Goal: Transaction & Acquisition: Purchase product/service

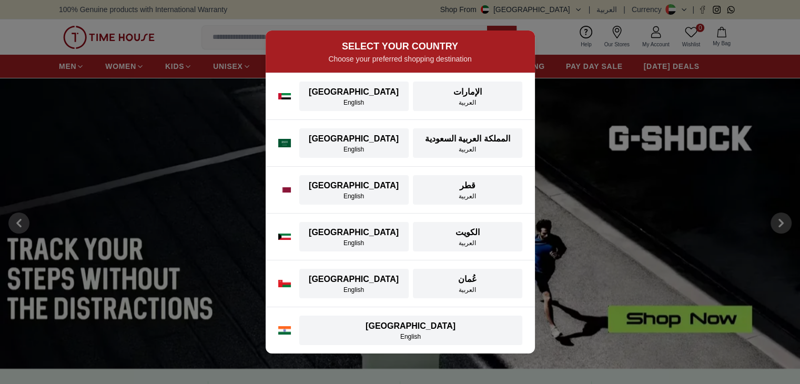
click at [649, 287] on div "SELECT YOUR COUNTRY Choose your preferred shopping destination [GEOGRAPHIC_DATA…" at bounding box center [400, 192] width 800 height 384
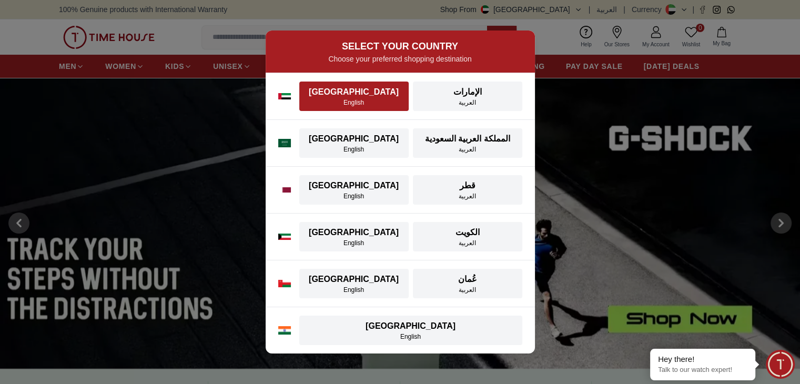
click at [350, 95] on div "[GEOGRAPHIC_DATA]" at bounding box center [353, 92] width 97 height 13
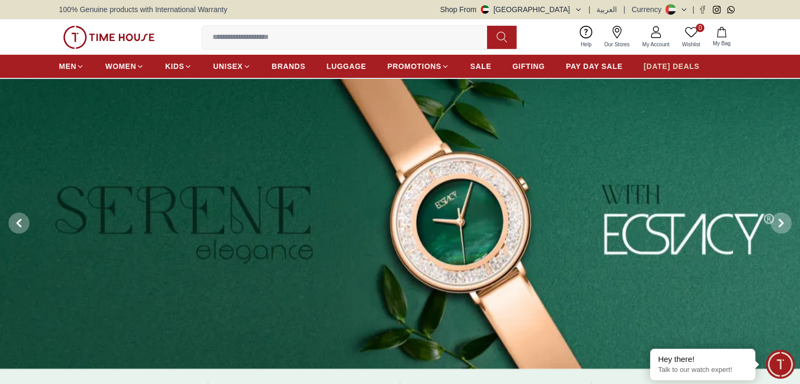
click at [662, 65] on span "[DATE] DEALS" at bounding box center [672, 66] width 56 height 11
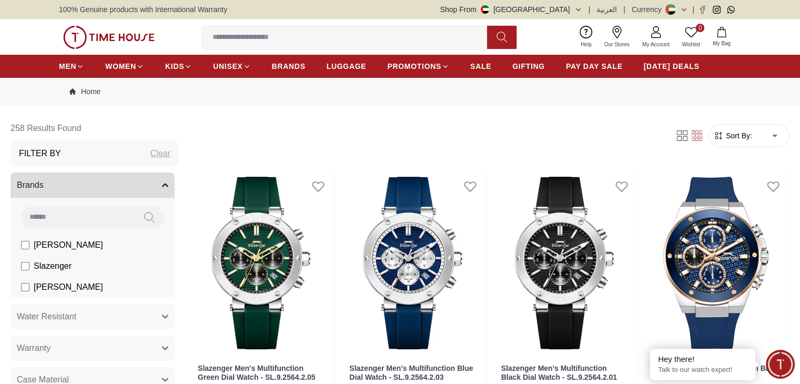
click at [723, 135] on span "Sort By:" at bounding box center [737, 135] width 28 height 11
click at [708, 129] on form "Sort By: ​ ****** ​" at bounding box center [748, 135] width 81 height 23
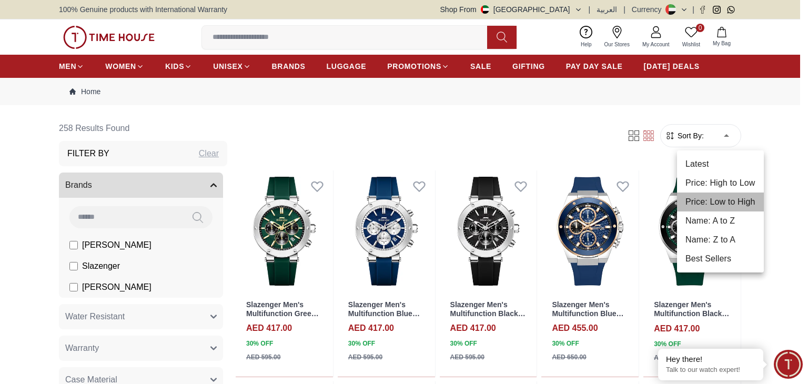
click at [710, 202] on li "Price: Low to High" at bounding box center [720, 201] width 87 height 19
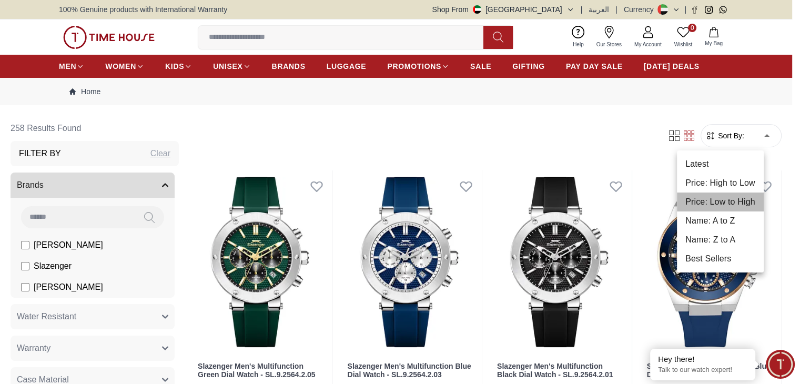
type input "*"
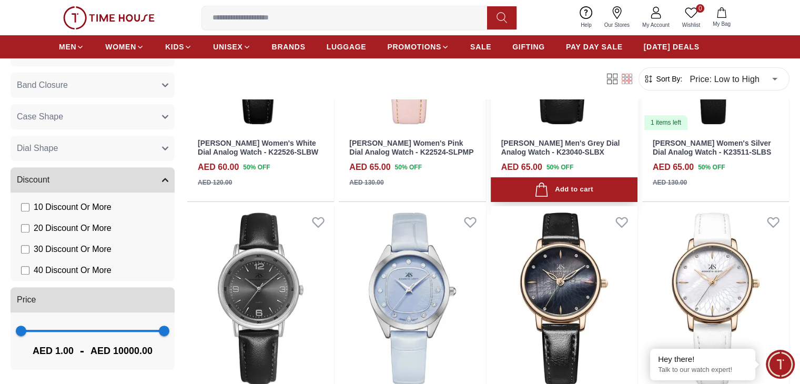
scroll to position [332, 0]
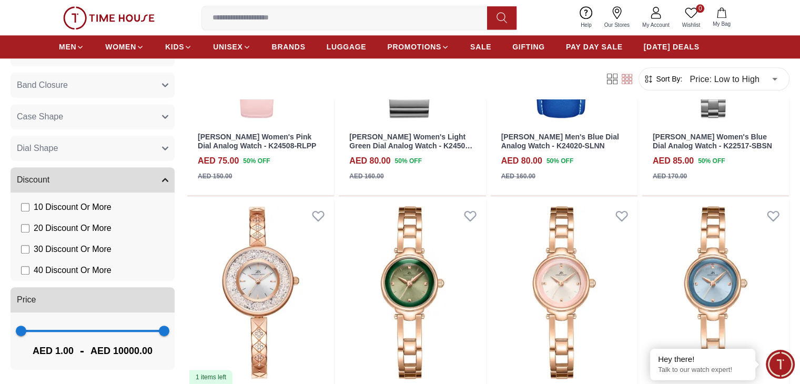
scroll to position [1307, 0]
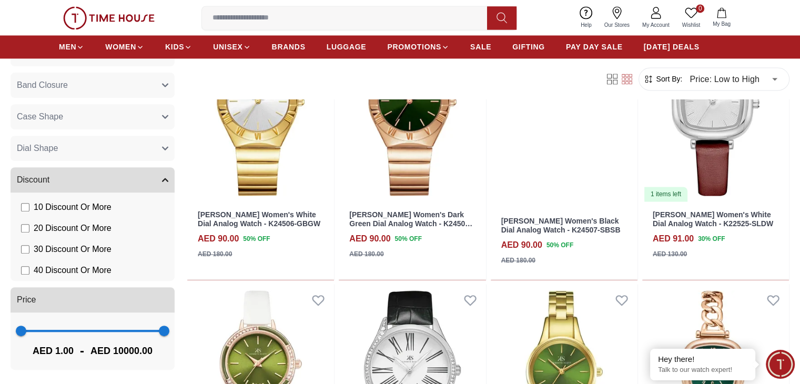
scroll to position [1718, 0]
click at [654, 80] on span "Sort By:" at bounding box center [668, 79] width 28 height 11
click at [643, 75] on icon "button" at bounding box center [648, 79] width 11 height 11
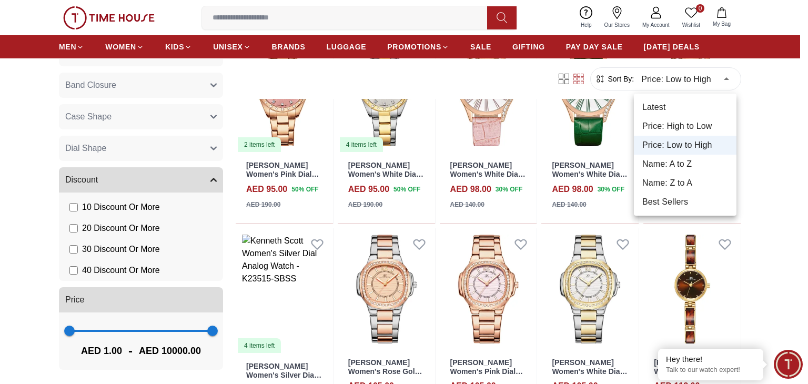
click at [621, 76] on div at bounding box center [404, 192] width 808 height 384
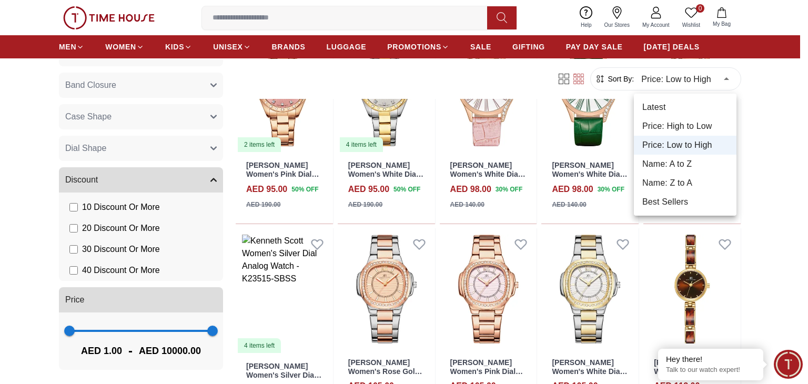
click at [623, 82] on div at bounding box center [404, 192] width 808 height 384
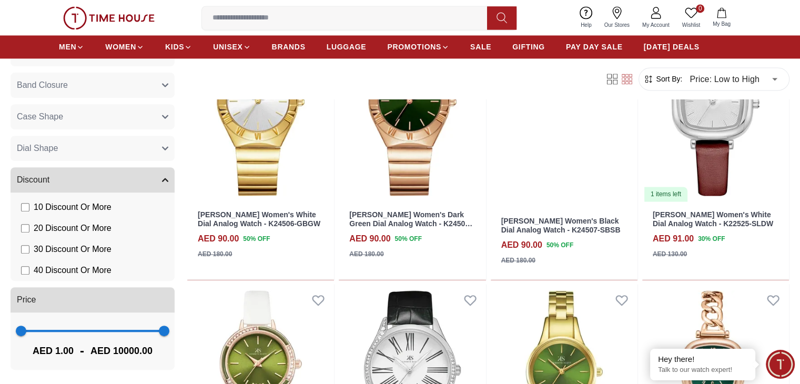
click at [488, 75] on div "Filter Sort By: Price: Low to High * ​" at bounding box center [488, 79] width 602 height 40
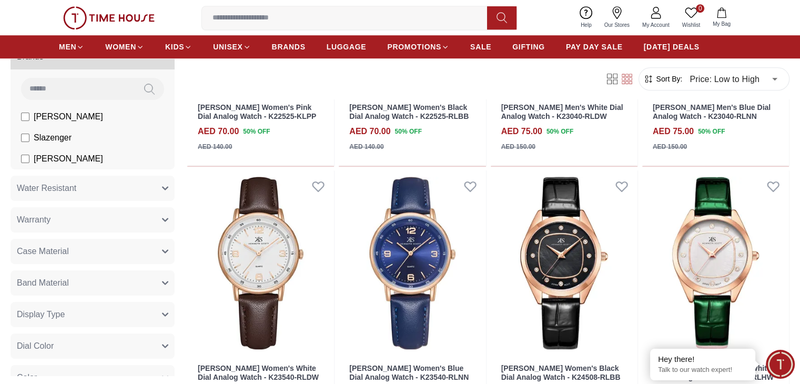
scroll to position [0, 0]
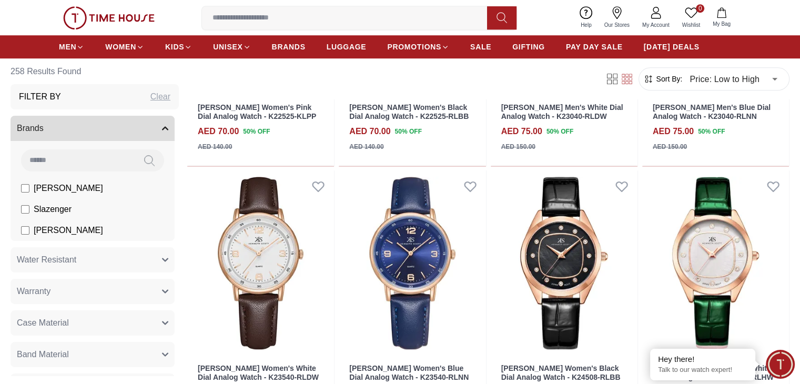
click at [157, 133] on button "Brands" at bounding box center [93, 128] width 164 height 25
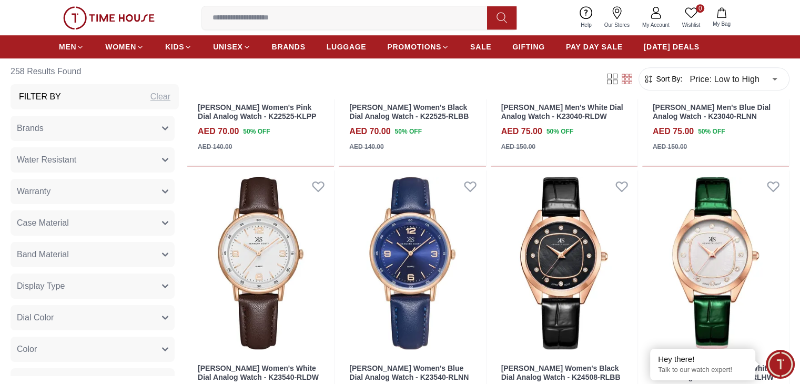
click at [157, 133] on button "Brands" at bounding box center [93, 128] width 164 height 25
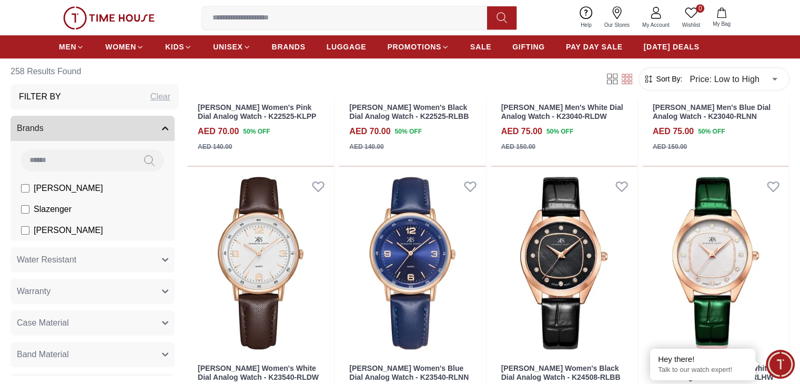
click at [129, 167] on input at bounding box center [78, 159] width 114 height 21
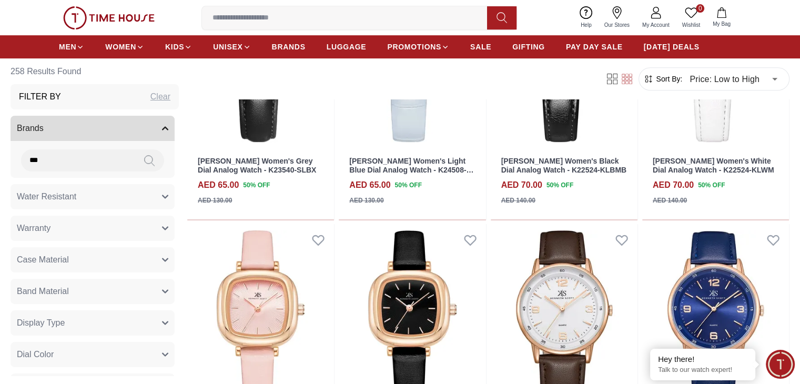
scroll to position [381, 0]
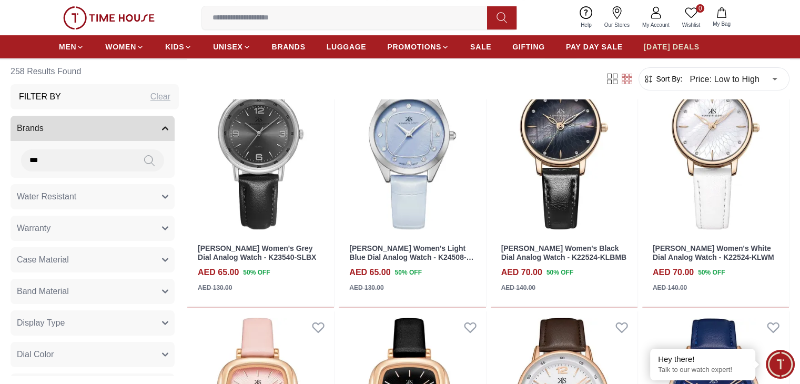
type input "***"
click at [662, 49] on span "[DATE] DEALS" at bounding box center [672, 47] width 56 height 11
type input "******"
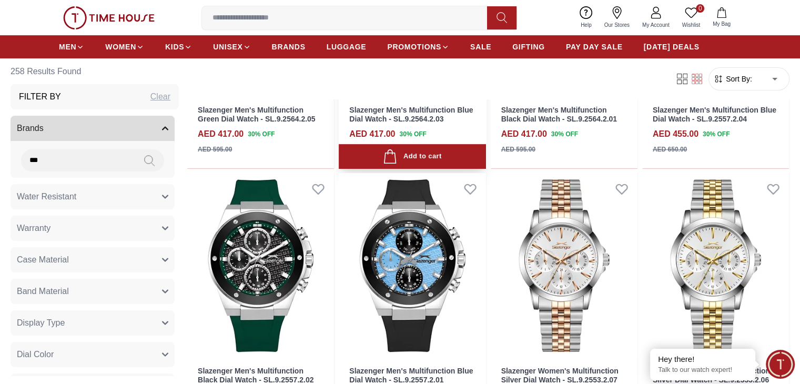
scroll to position [435, 0]
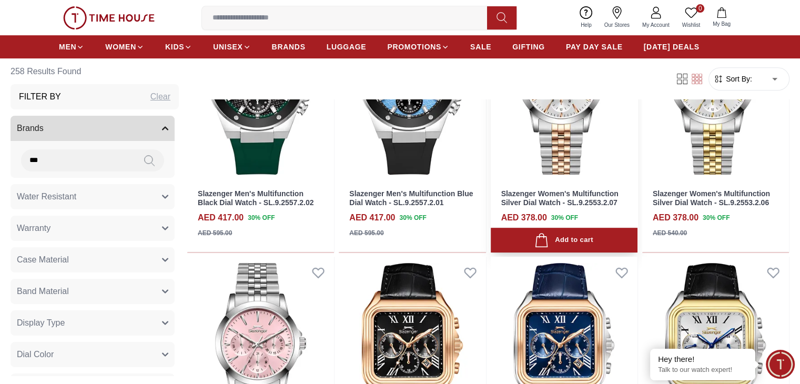
scroll to position [363, 0]
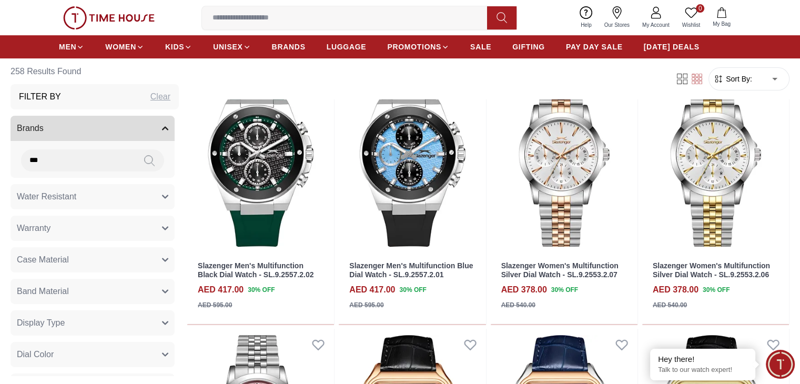
click at [115, 15] on img at bounding box center [108, 17] width 91 height 23
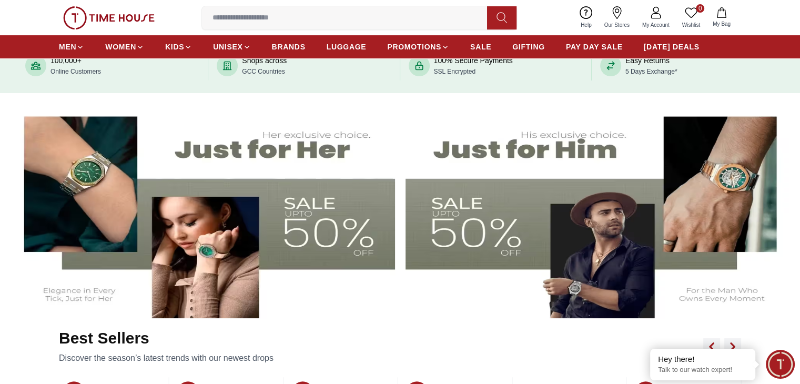
scroll to position [27, 0]
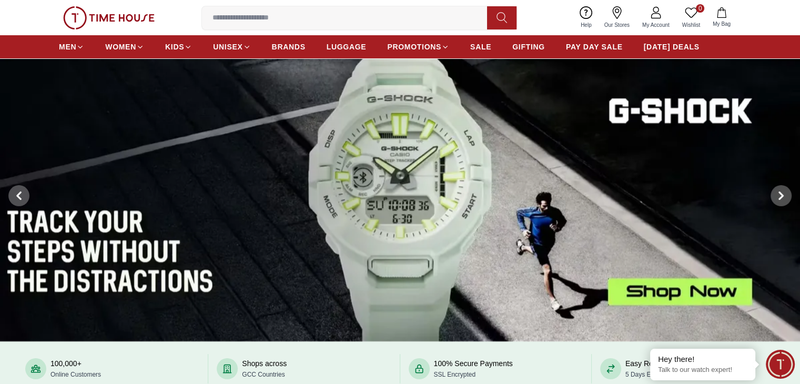
click at [507, 177] on img at bounding box center [400, 195] width 800 height 291
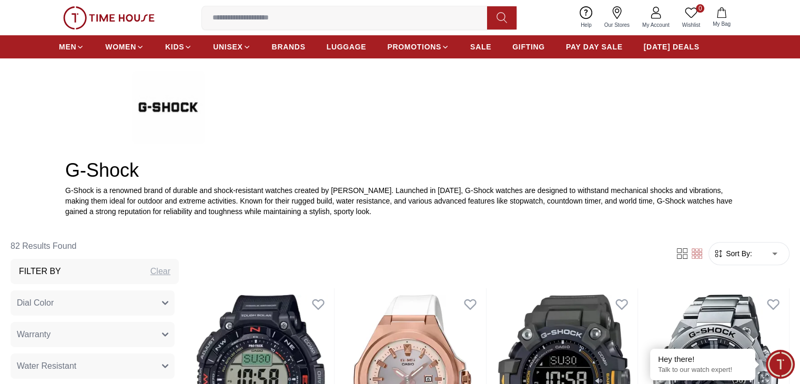
scroll to position [259, 0]
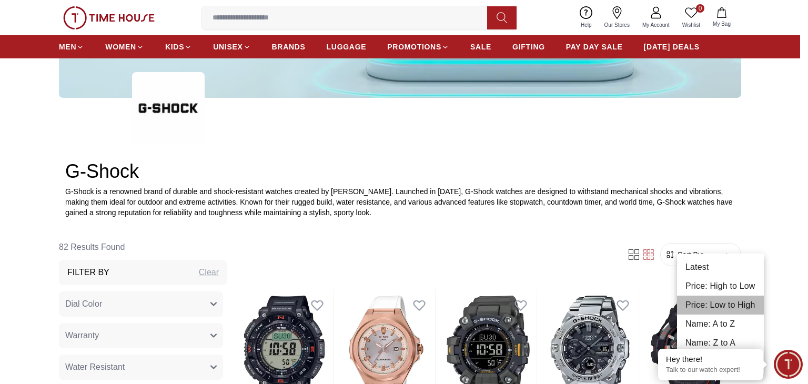
click at [708, 305] on li "Price: Low to High" at bounding box center [720, 304] width 87 height 19
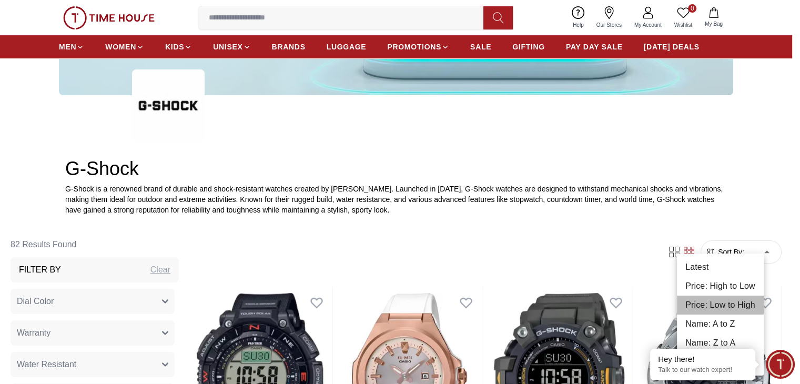
type input "*"
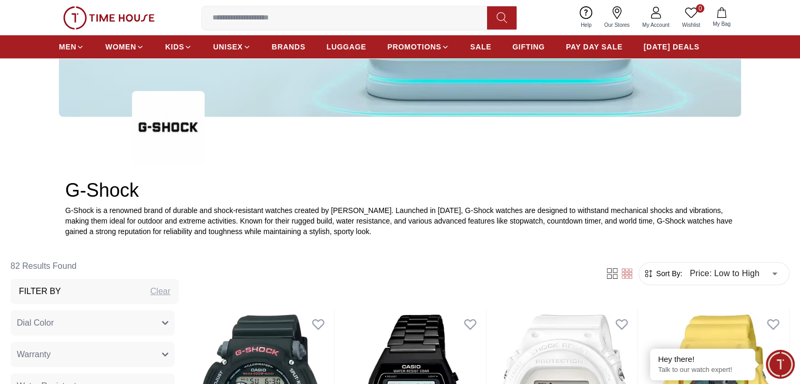
scroll to position [456, 0]
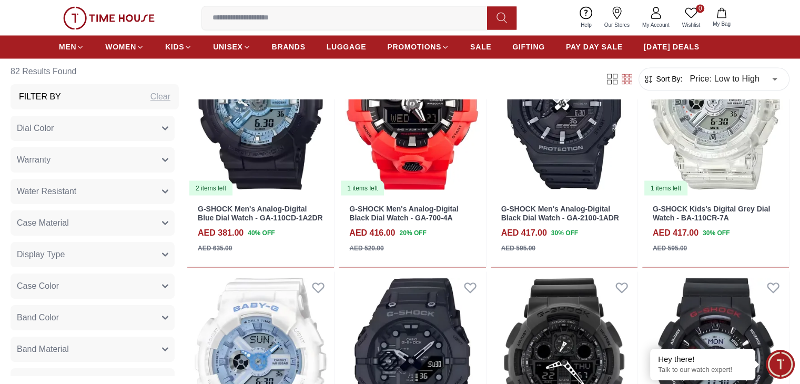
scroll to position [2007, 0]
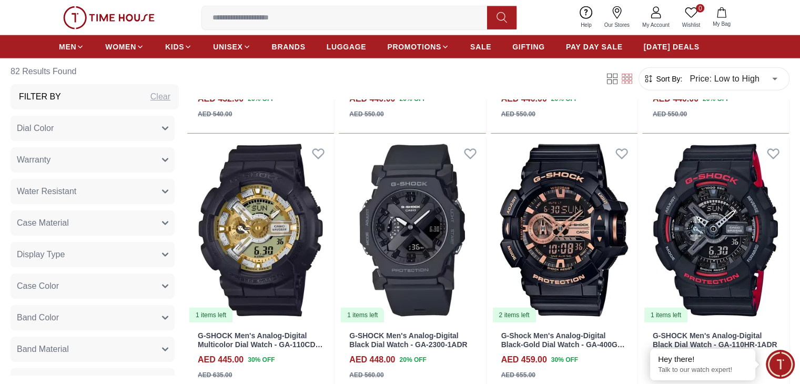
scroll to position [2497, 0]
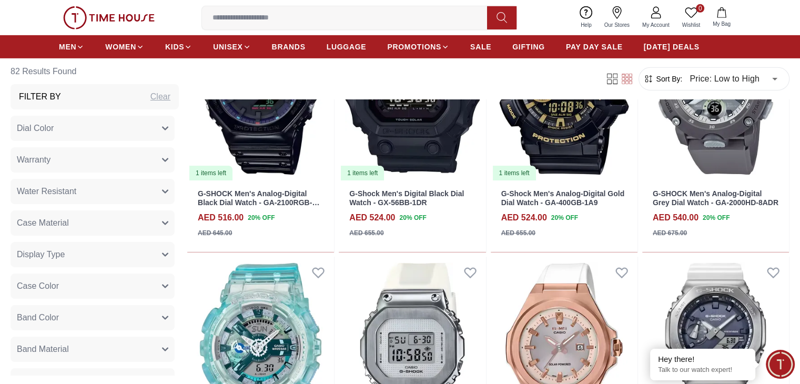
scroll to position [3421, 0]
click at [259, 19] on input at bounding box center [348, 17] width 293 height 21
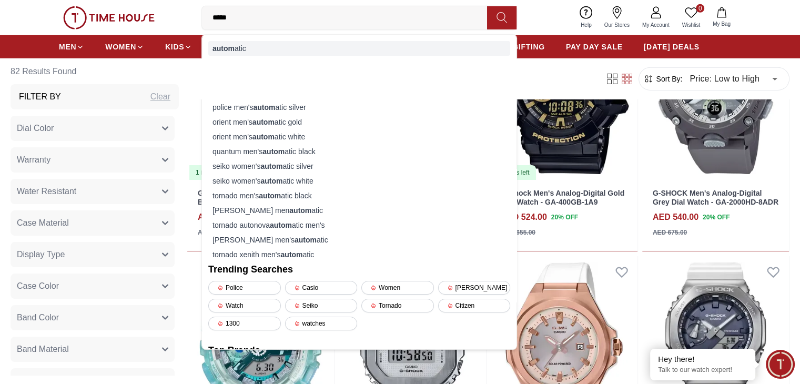
type input "*****"
click at [228, 49] on strong "autom" at bounding box center [223, 48] width 22 height 8
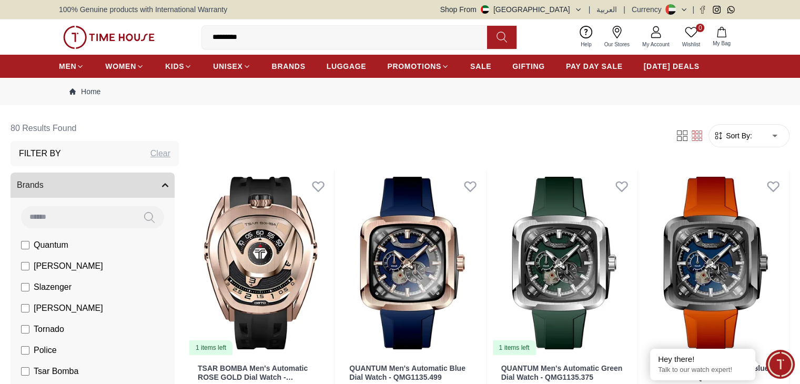
click at [723, 135] on span "Sort By:" at bounding box center [737, 135] width 28 height 11
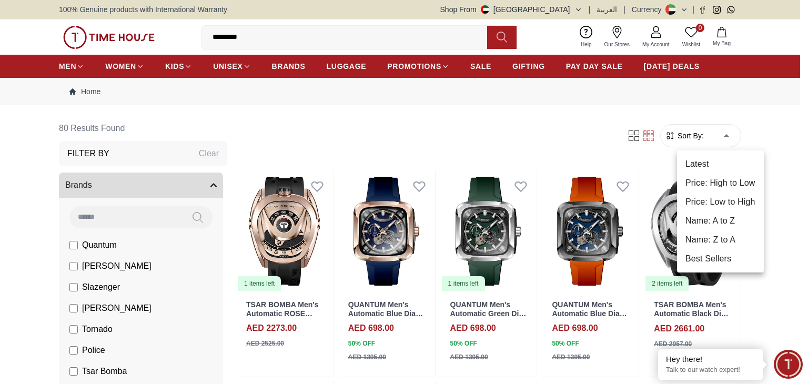
click at [717, 200] on li "Price: Low to High" at bounding box center [720, 201] width 87 height 19
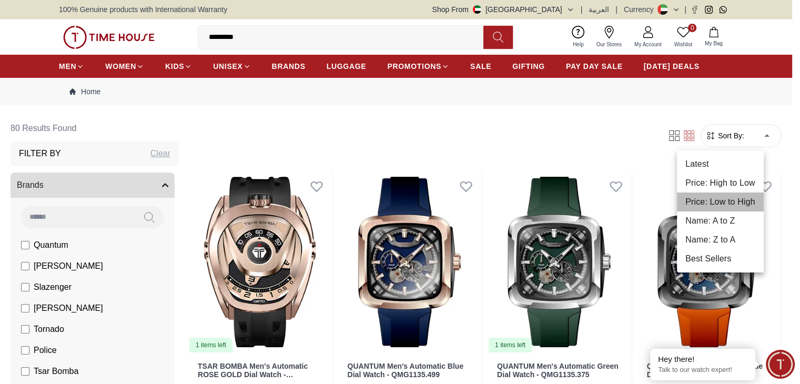
type input "*"
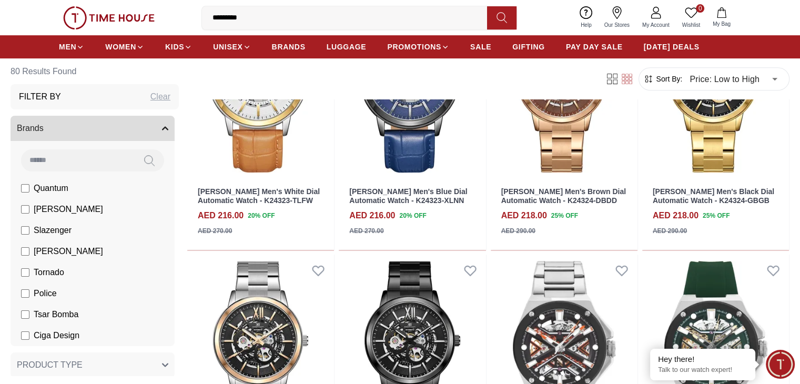
scroll to position [446, 0]
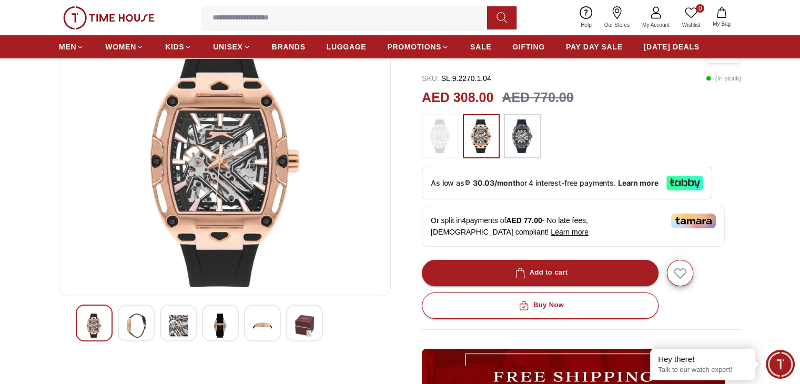
scroll to position [86, 0]
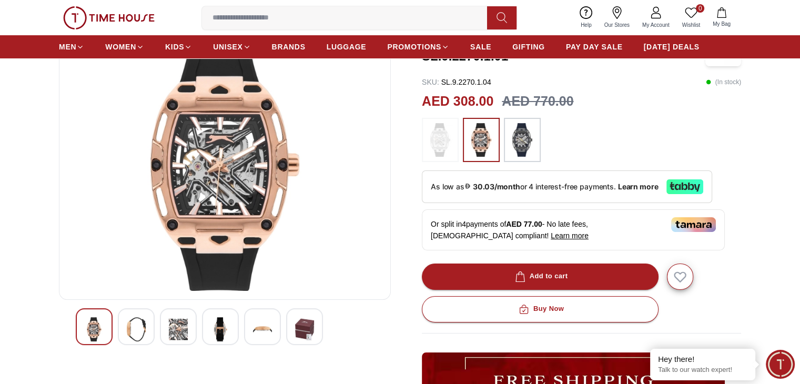
click at [139, 331] on img at bounding box center [136, 329] width 19 height 24
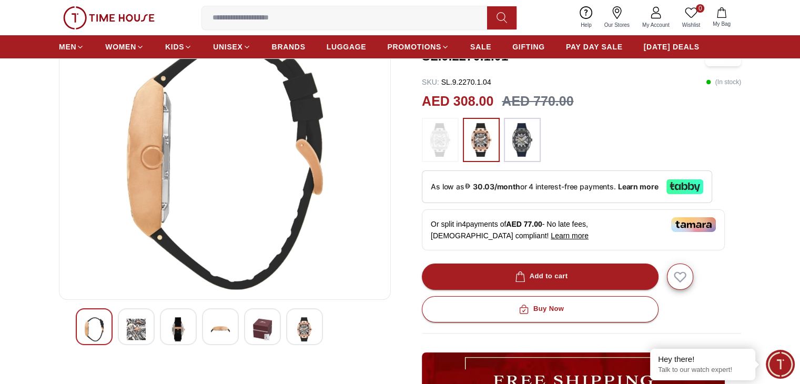
click at [181, 326] on img at bounding box center [178, 329] width 19 height 24
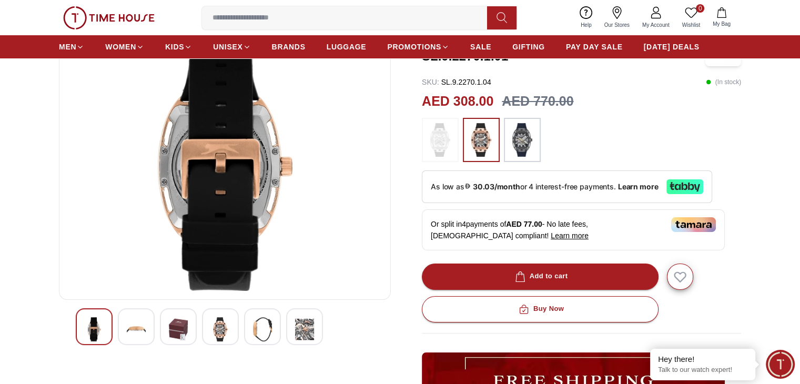
click at [222, 330] on img at bounding box center [220, 329] width 19 height 24
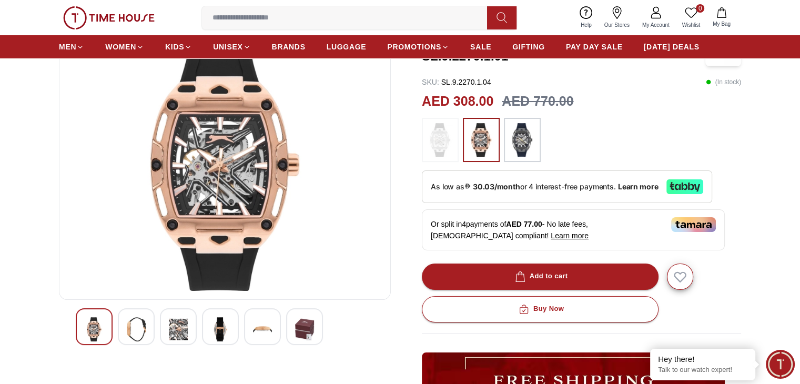
click at [263, 323] on img at bounding box center [262, 329] width 19 height 24
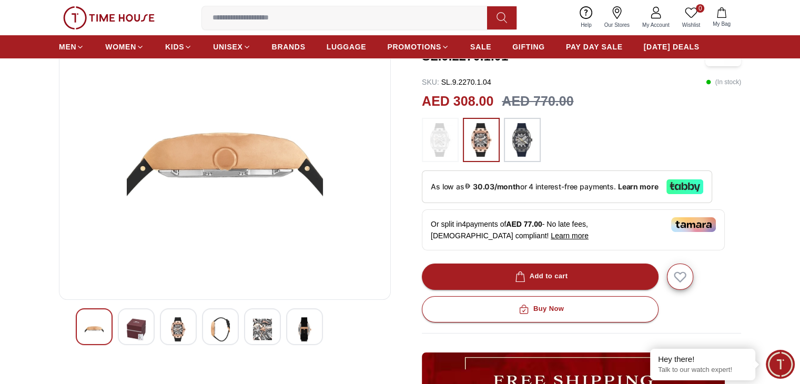
click at [289, 326] on div at bounding box center [304, 326] width 37 height 37
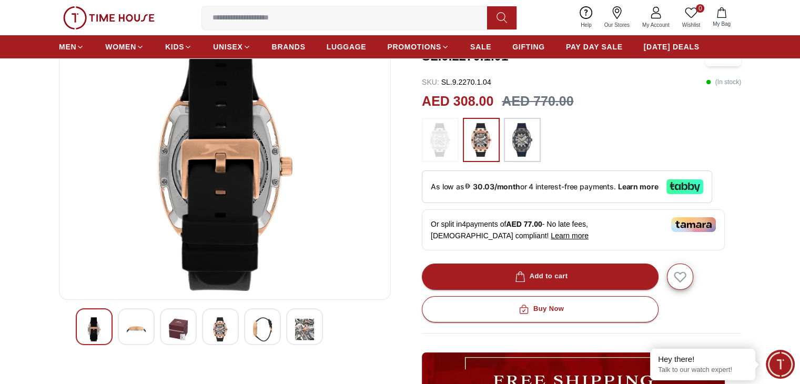
click at [519, 145] on img at bounding box center [522, 140] width 26 height 34
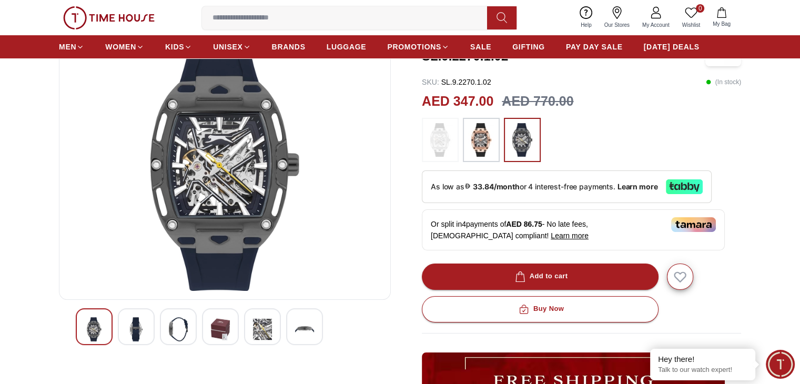
click at [486, 146] on img at bounding box center [481, 140] width 26 height 34
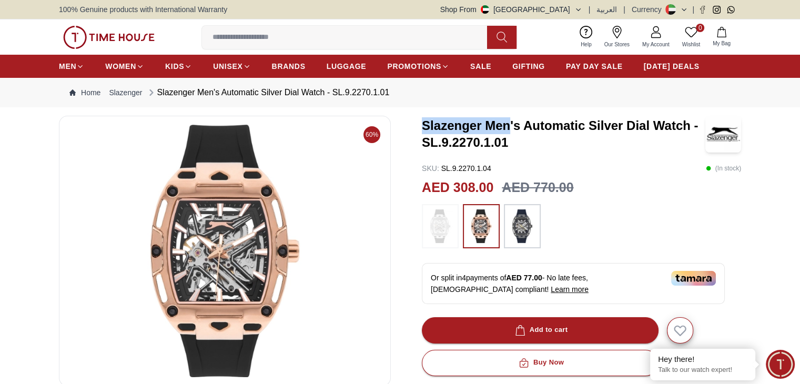
drag, startPoint x: 421, startPoint y: 121, endPoint x: 509, endPoint y: 120, distance: 88.3
click at [509, 120] on div "60% Slazenger Men's Automatic Silver Dial Watch - SL.9.2270.1.01 SKU : SL.9.227…" at bounding box center [400, 366] width 682 height 501
copy h3 "Slazenger Men"
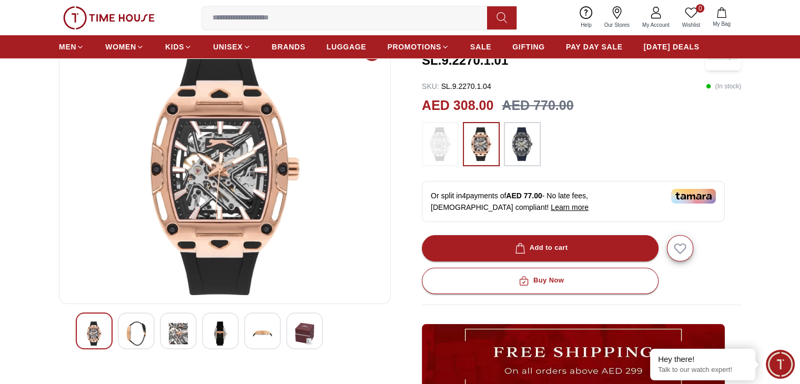
scroll to position [84, 0]
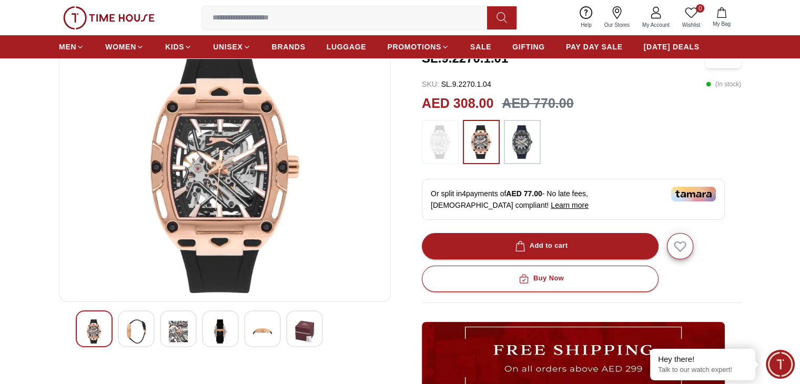
click at [260, 326] on img at bounding box center [262, 331] width 19 height 24
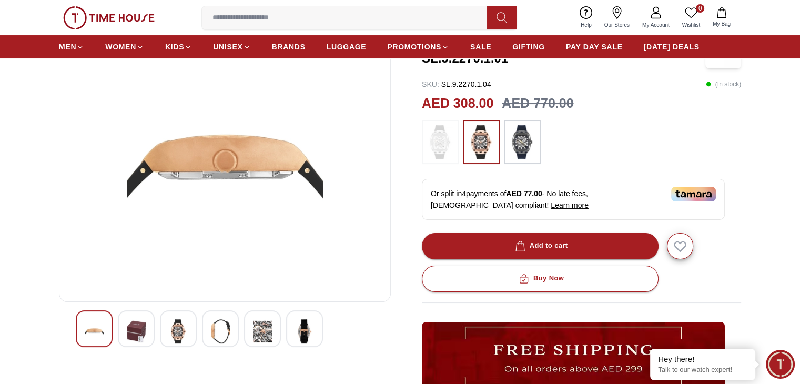
click at [303, 321] on img at bounding box center [304, 331] width 19 height 24
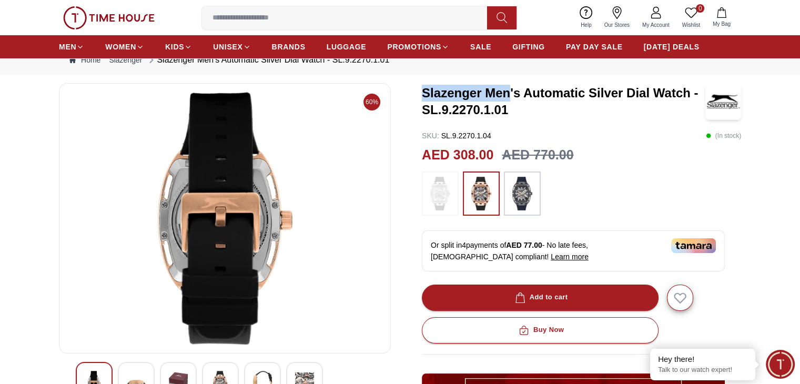
scroll to position [17, 0]
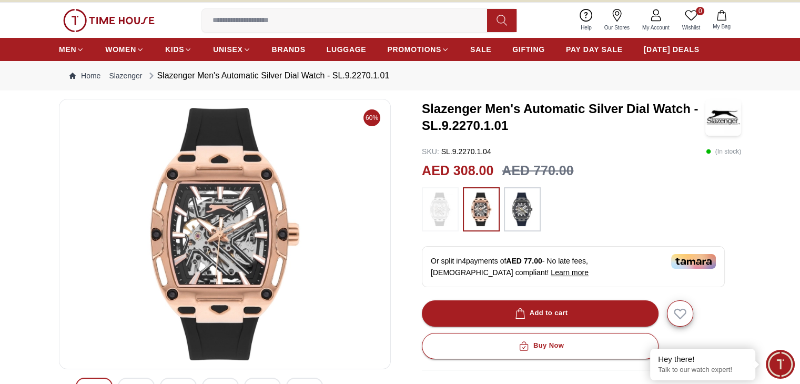
scroll to position [86, 0]
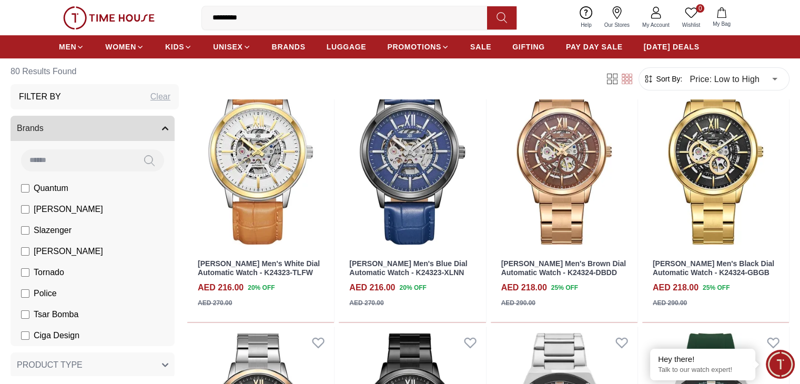
scroll to position [548, 0]
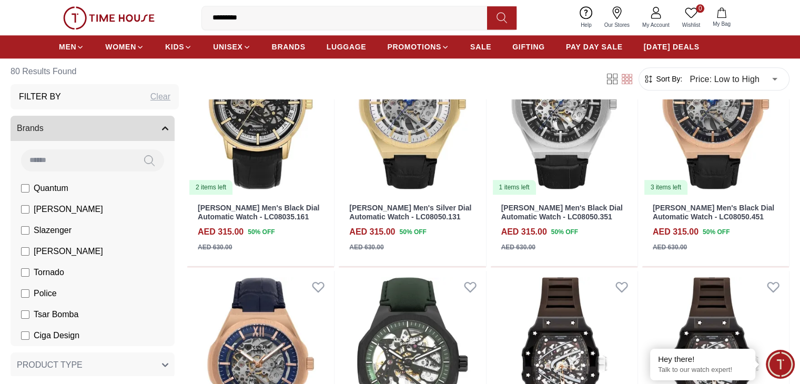
scroll to position [1387, 0]
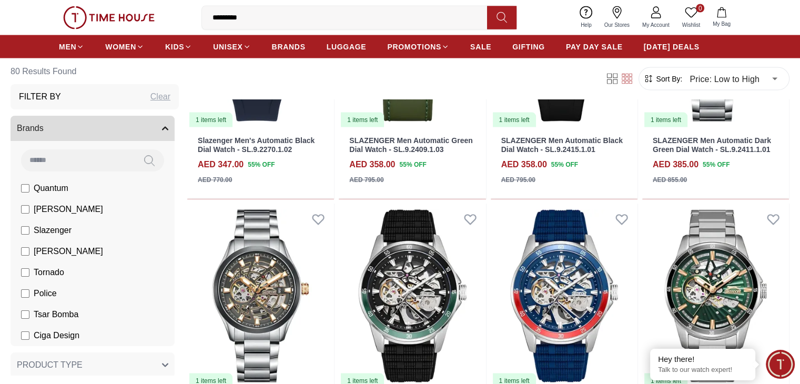
scroll to position [2199, 0]
